Goal: Complete application form

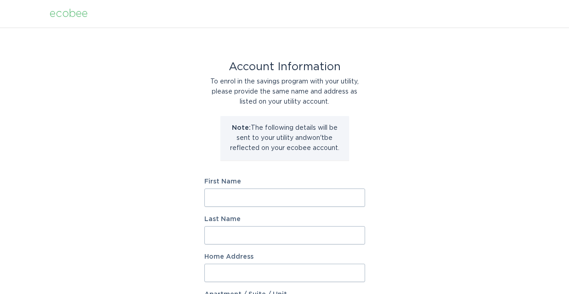
click at [319, 198] on input "First Name" at bounding box center [284, 198] width 161 height 18
type input "Michael"
type input "Kelly"
type input "4321 E ZENITH LN, CAVE CREEK, AZ, 85331"
type input "4321 E ZENITH LN"
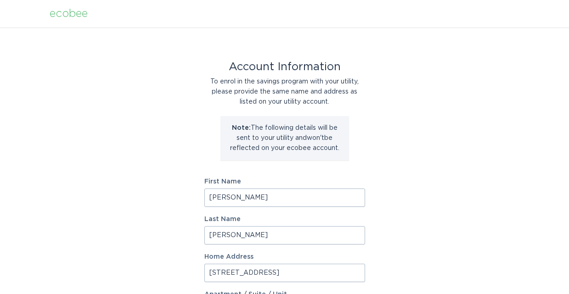
select select "US"
type input "cave creek"
type input "85331"
select select "AZ"
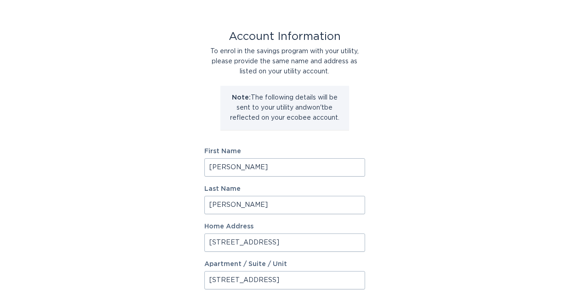
scroll to position [73, 0]
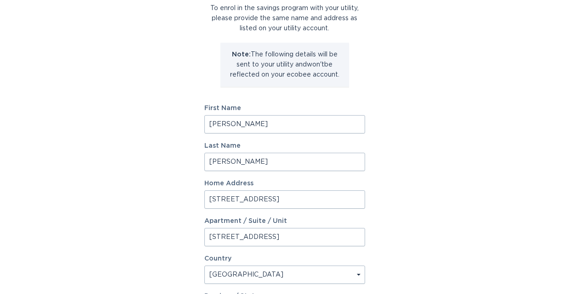
drag, startPoint x: 269, startPoint y: 201, endPoint x: 479, endPoint y: 201, distance: 209.7
click at [479, 201] on div "Account Information To enrol in the savings program with your utility, please p…" at bounding box center [284, 207] width 569 height 507
type input "4321 E ZENITH LN"
click at [520, 194] on div "Account Information To enrol in the savings program with your utility, please p…" at bounding box center [284, 207] width 569 height 507
click at [312, 234] on input "4321 E ZENITH LN" at bounding box center [284, 237] width 161 height 18
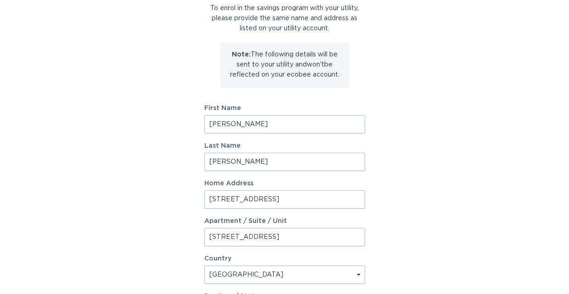
click at [312, 234] on input "4321 E ZENITH LN" at bounding box center [284, 237] width 161 height 18
click at [310, 240] on input "4321 E ZENITH LN" at bounding box center [284, 237] width 161 height 18
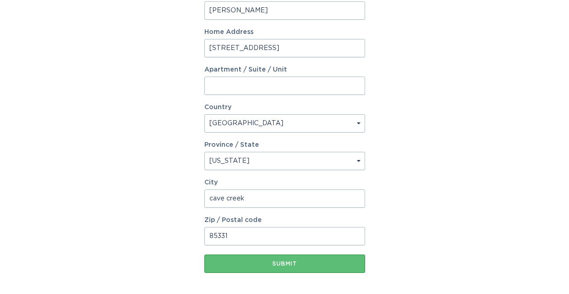
scroll to position [231, 0]
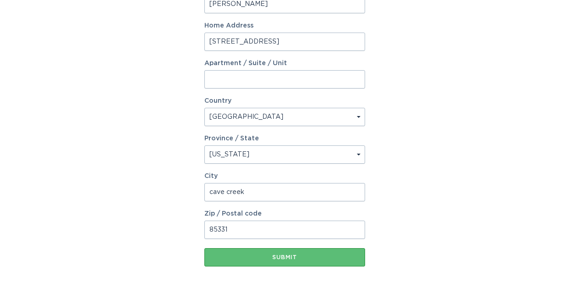
click at [309, 257] on div "Submit" at bounding box center [284, 258] width 151 height 6
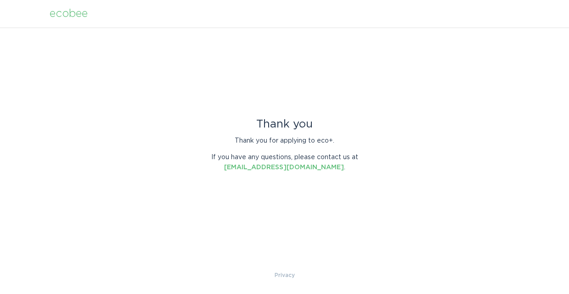
scroll to position [0, 0]
